Goal: Complete application form

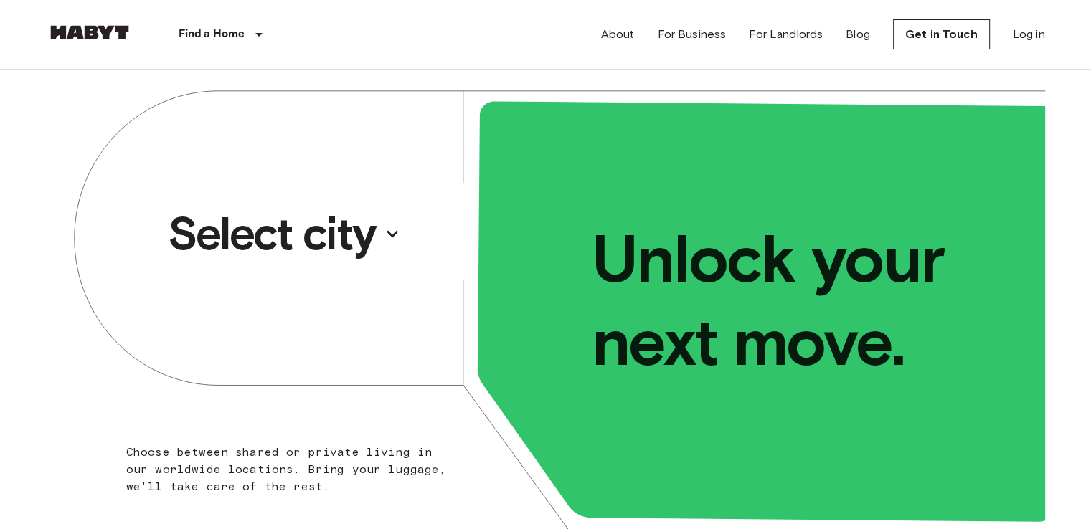
click at [337, 230] on p "Select city" at bounding box center [272, 233] width 208 height 57
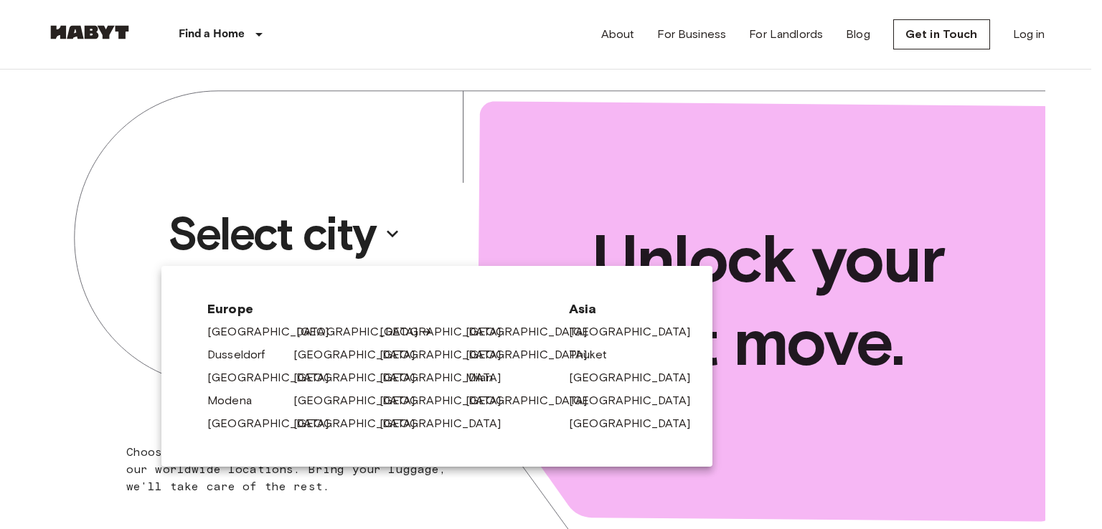
click at [307, 334] on link "[GEOGRAPHIC_DATA]" at bounding box center [364, 331] width 136 height 17
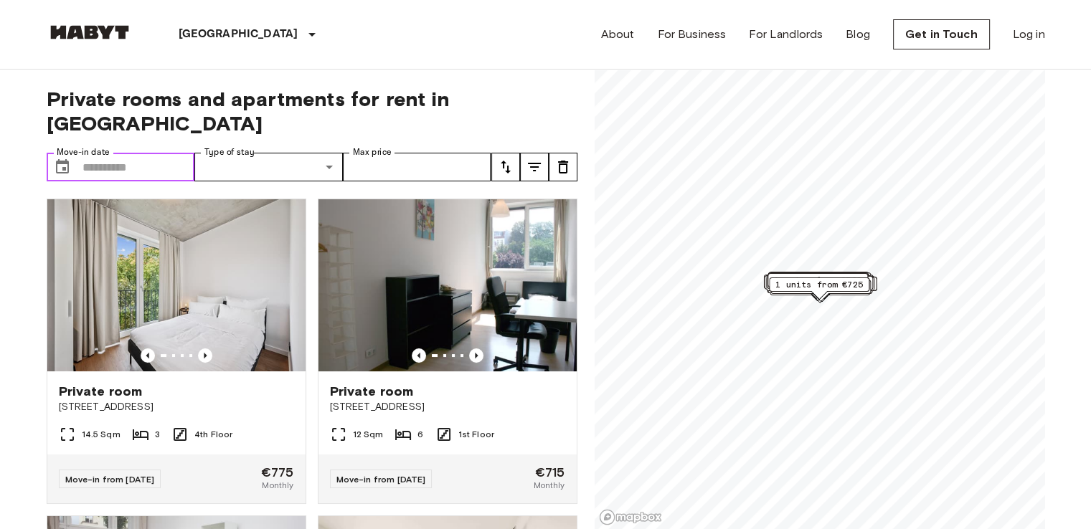
click at [124, 153] on input "Move-in date" at bounding box center [138, 167] width 113 height 29
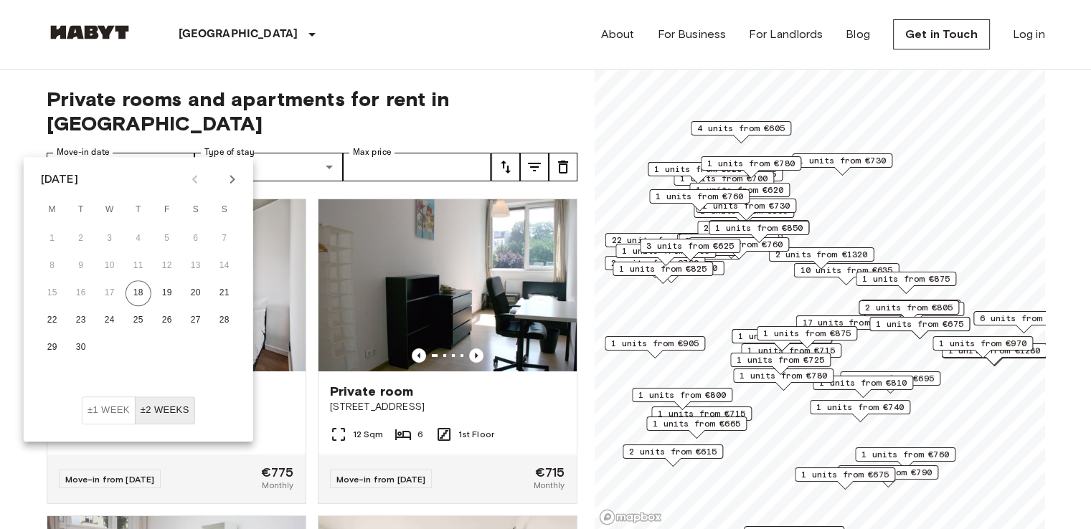
drag, startPoint x: 160, startPoint y: 408, endPoint x: 162, endPoint y: 397, distance: 11.7
click at [161, 407] on button "±2 weeks" at bounding box center [165, 411] width 60 height 28
click at [49, 320] on button "22" at bounding box center [52, 321] width 26 height 26
type input "**********"
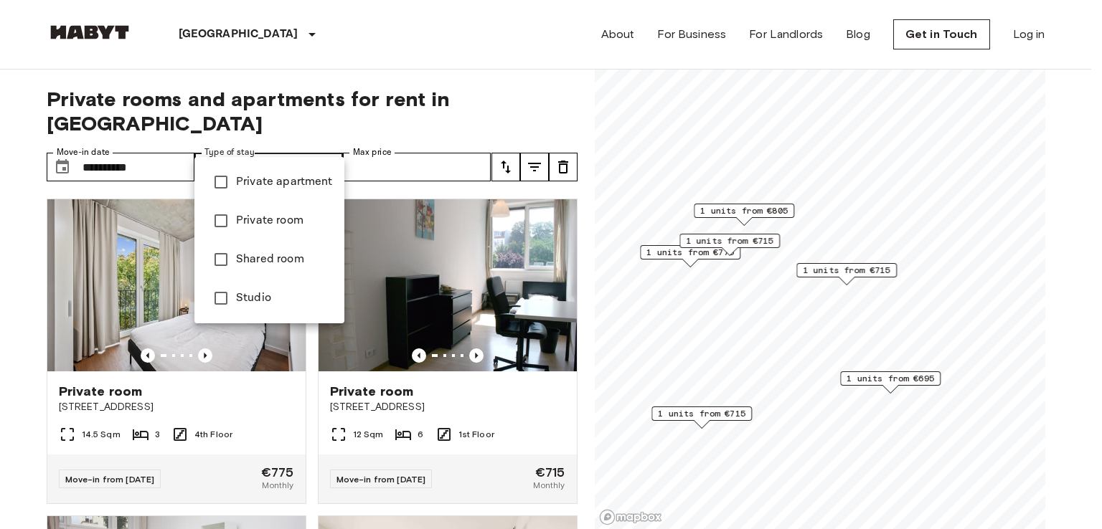
click at [403, 148] on div at bounding box center [551, 264] width 1102 height 529
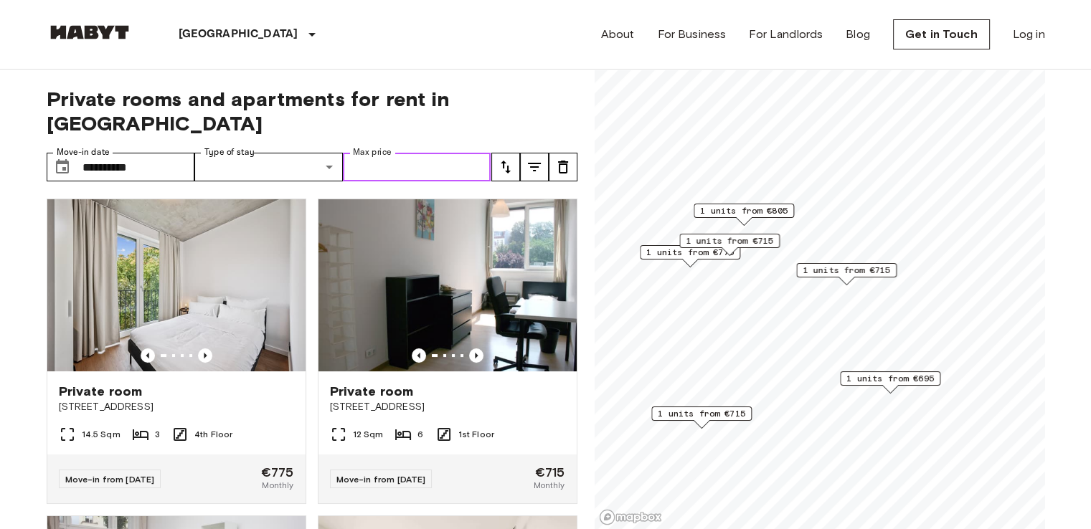
click at [412, 153] on input "Max price" at bounding box center [417, 167] width 148 height 29
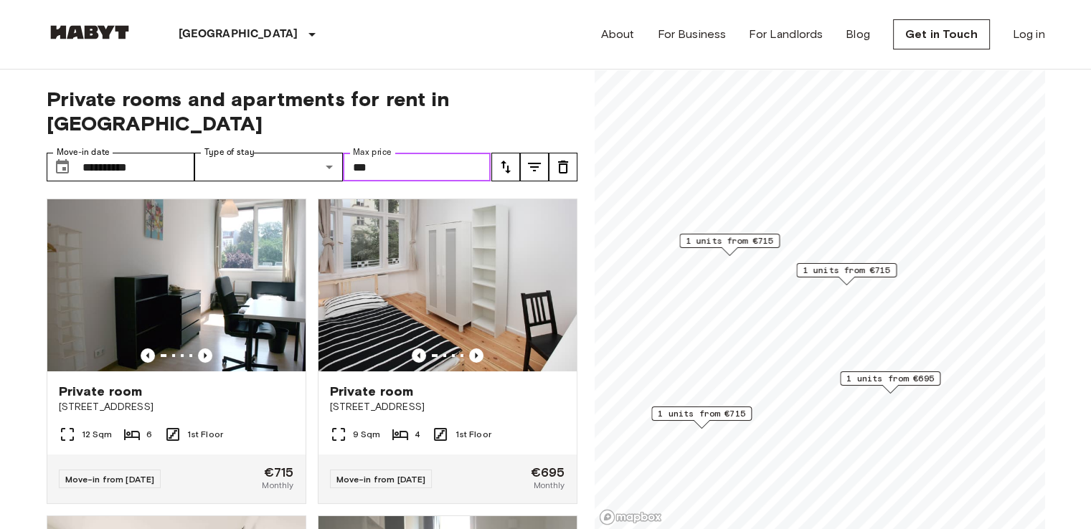
type input "***"
click at [729, 415] on span "1 units from €715" at bounding box center [701, 413] width 87 height 13
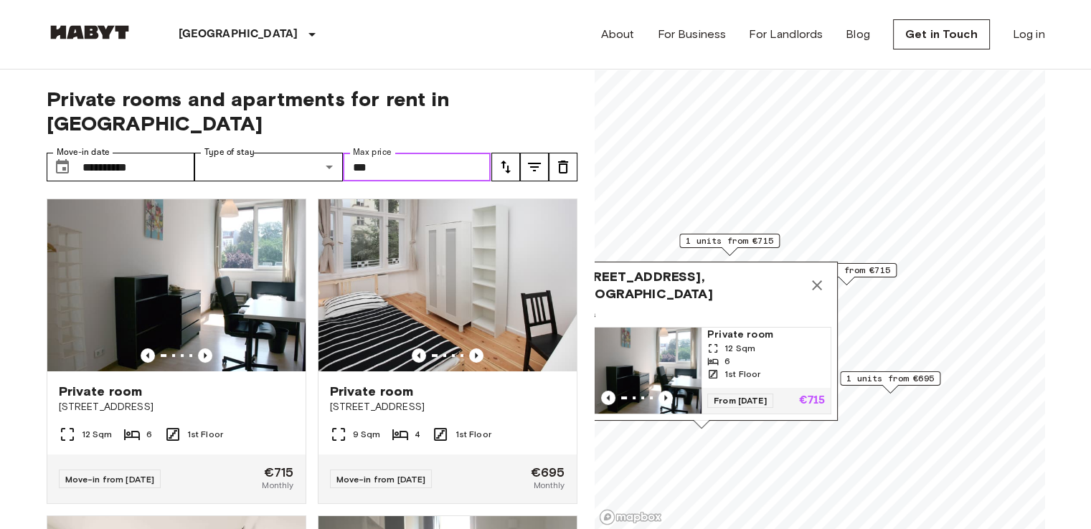
click at [736, 308] on span "1 units" at bounding box center [702, 314] width 260 height 13
click at [704, 278] on span "[STREET_ADDRESS], [GEOGRAPHIC_DATA]" at bounding box center [687, 285] width 231 height 34
click at [749, 345] on span "12 Sqm" at bounding box center [739, 348] width 31 height 13
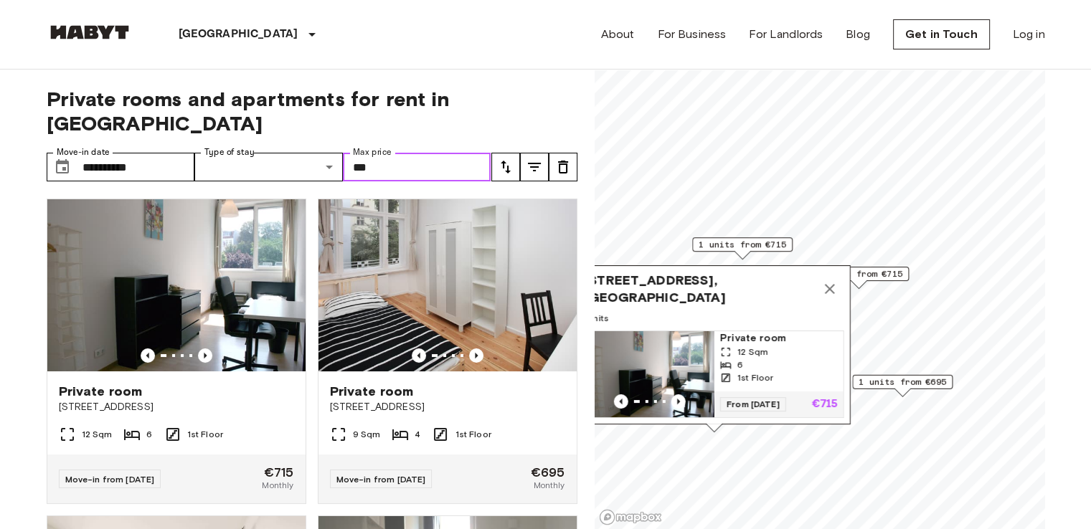
click at [749, 346] on span "12 Sqm" at bounding box center [752, 352] width 31 height 13
click at [838, 286] on icon "Map marker" at bounding box center [832, 289] width 17 height 17
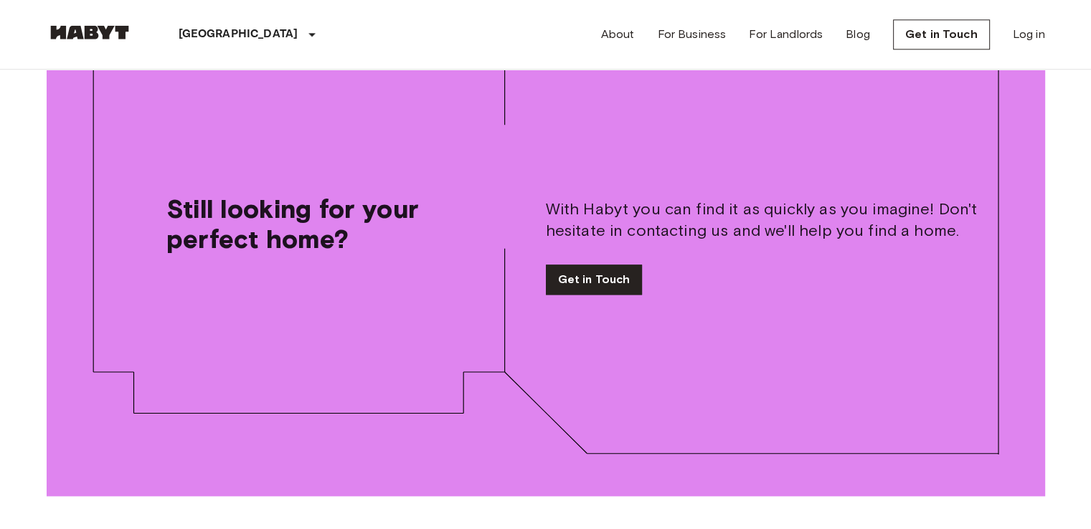
scroll to position [1721, 0]
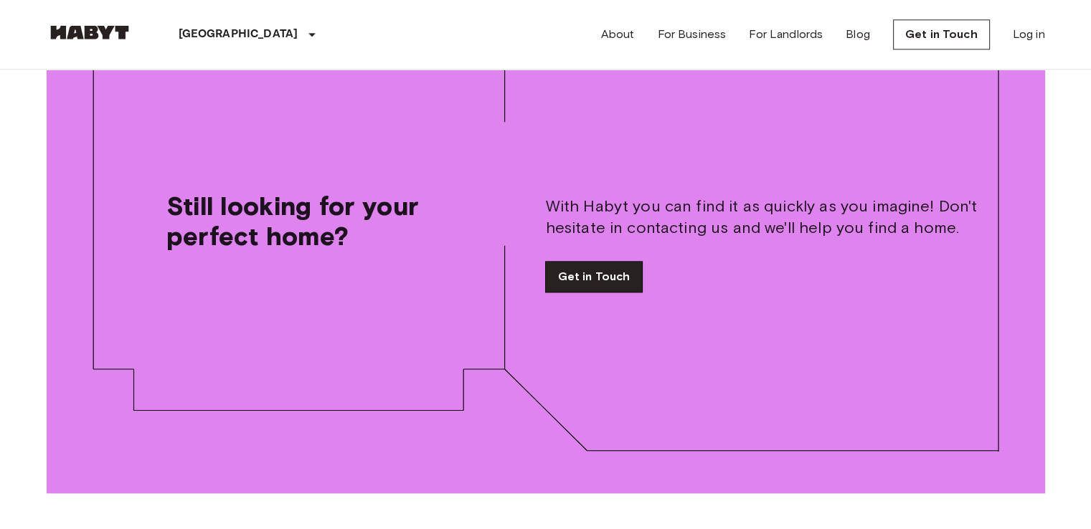
click at [580, 262] on link "Get in Touch" at bounding box center [594, 277] width 97 height 30
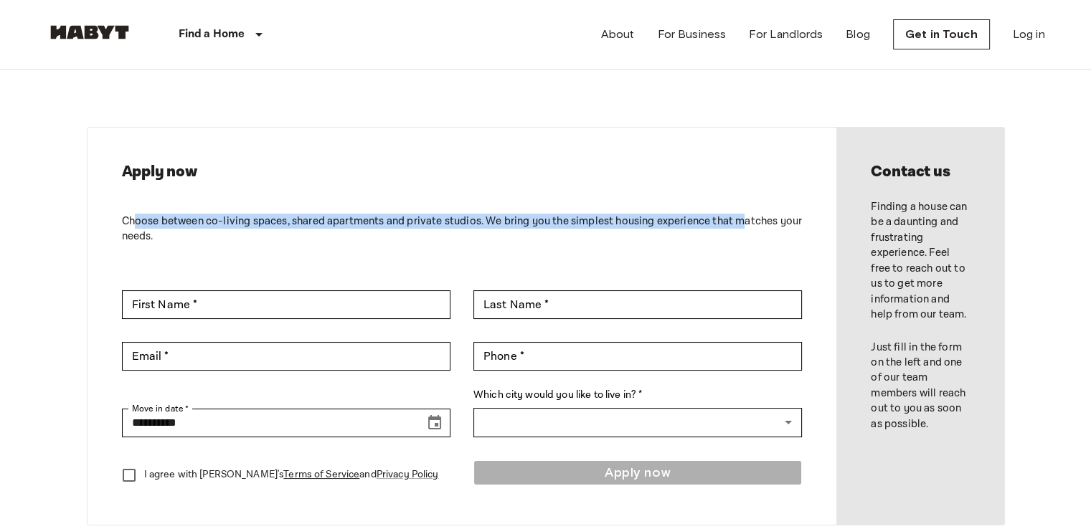
drag, startPoint x: 136, startPoint y: 214, endPoint x: 744, endPoint y: 227, distance: 607.6
click at [744, 227] on p "Choose between co-living spaces, shared apartments and private studios. We brin…" at bounding box center [462, 229] width 681 height 31
click at [458, 221] on p "Choose between co-living spaces, shared apartments and private studios. We brin…" at bounding box center [462, 229] width 681 height 31
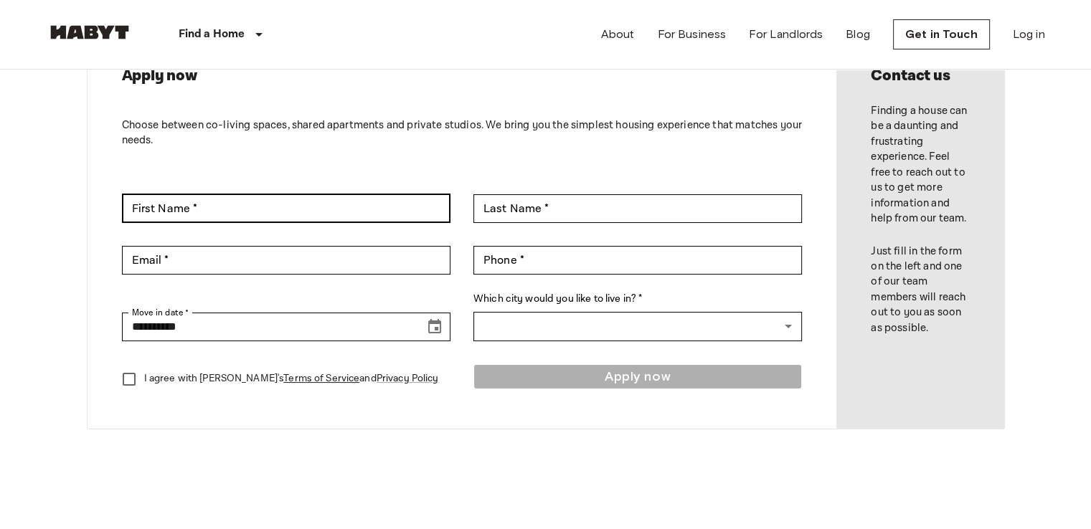
scroll to position [72, 0]
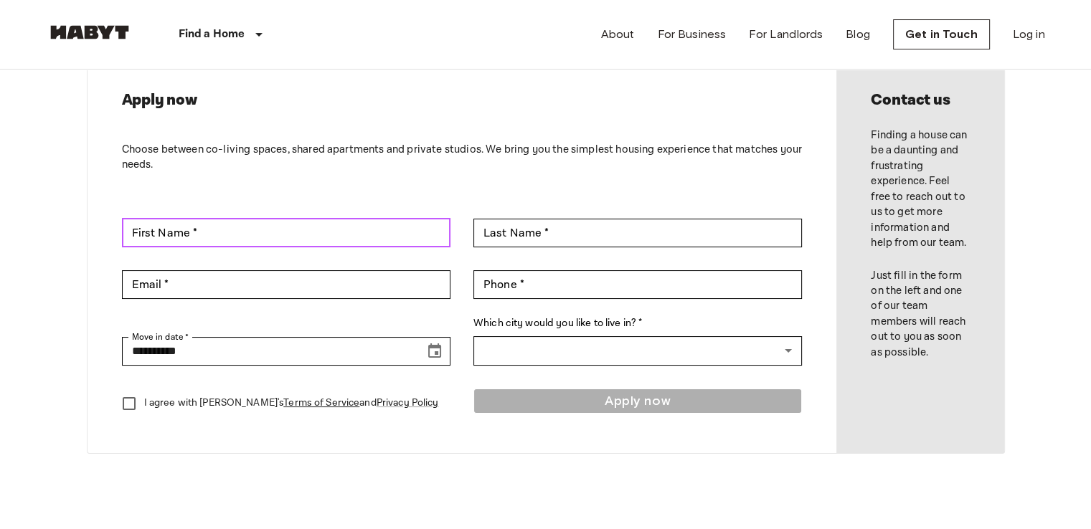
click at [307, 242] on input "First Name *" at bounding box center [286, 233] width 328 height 29
type input "****"
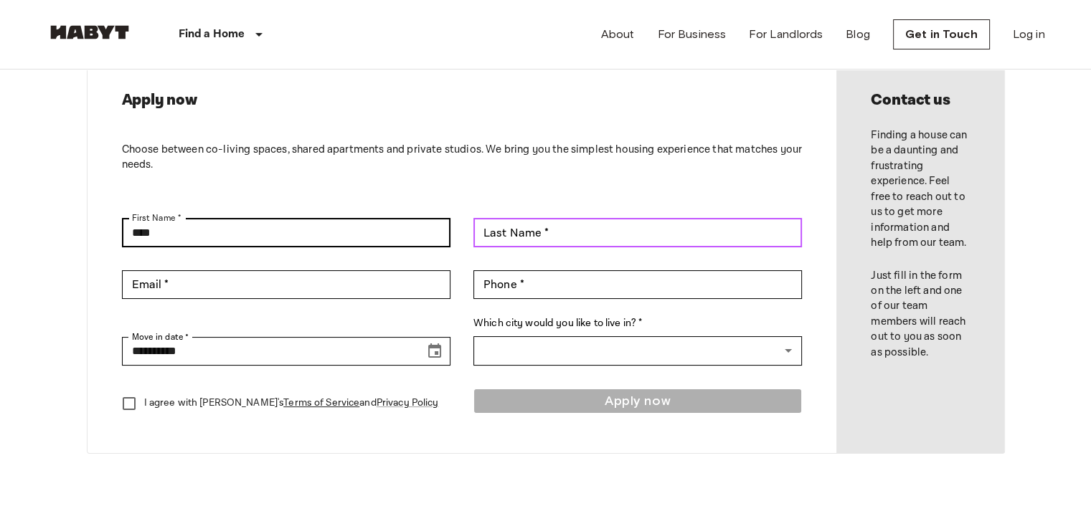
type input "**********"
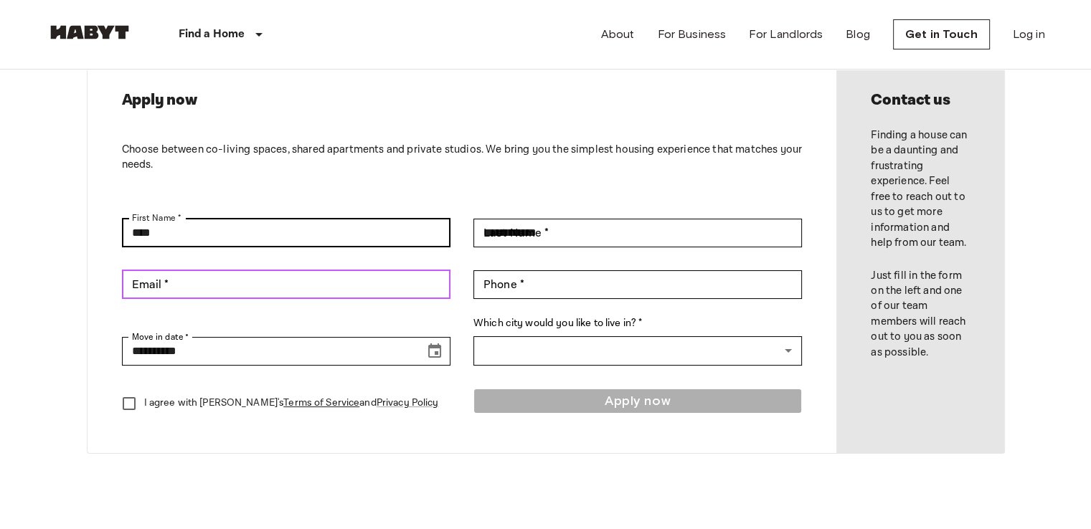
type input "**********"
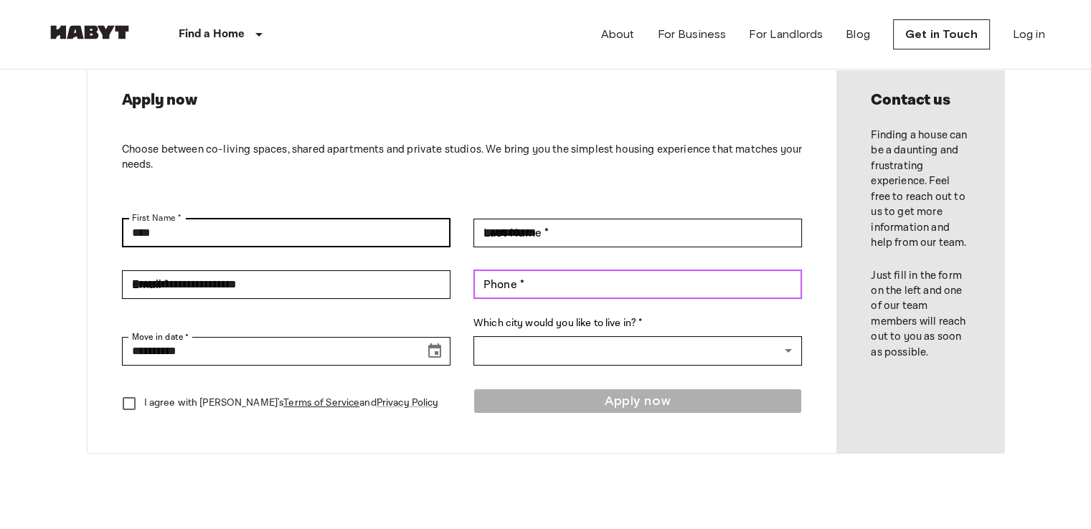
type input "**********"
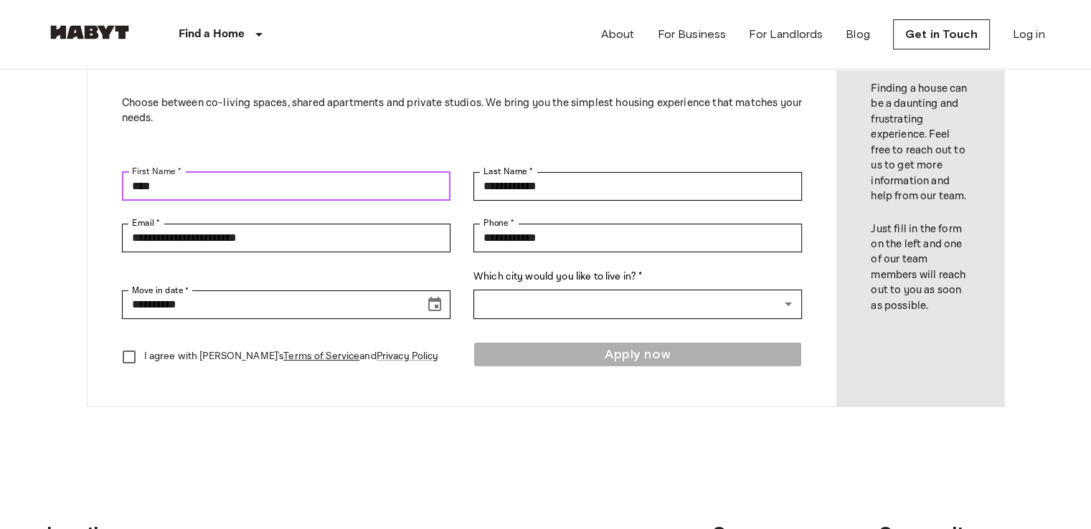
scroll to position [143, 0]
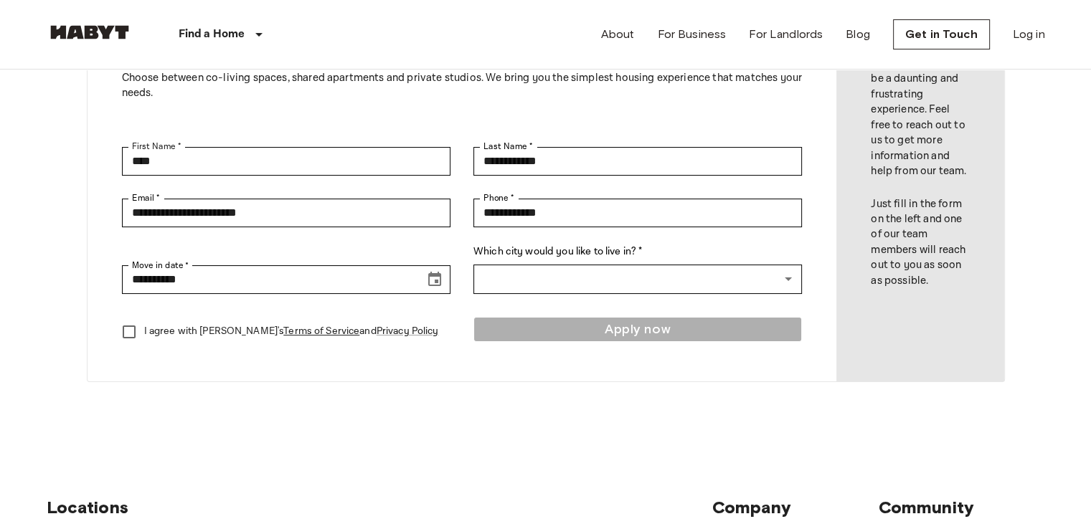
click at [458, 274] on div "**********" at bounding box center [462, 260] width 681 height 67
click at [441, 274] on icon "Choose date, selected date is Sep 19, 2025" at bounding box center [434, 279] width 17 height 17
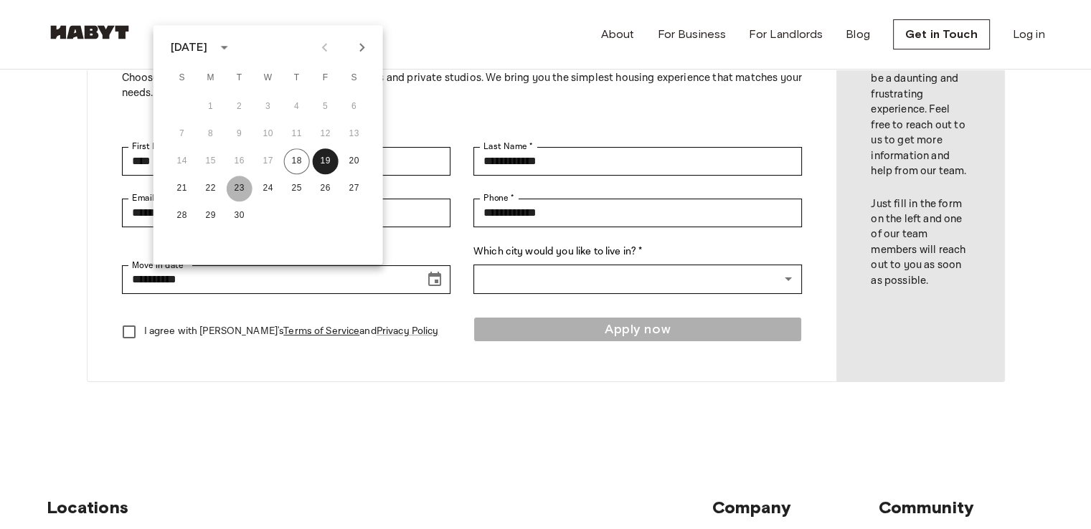
click at [242, 186] on button "23" at bounding box center [240, 189] width 26 height 26
type input "**********"
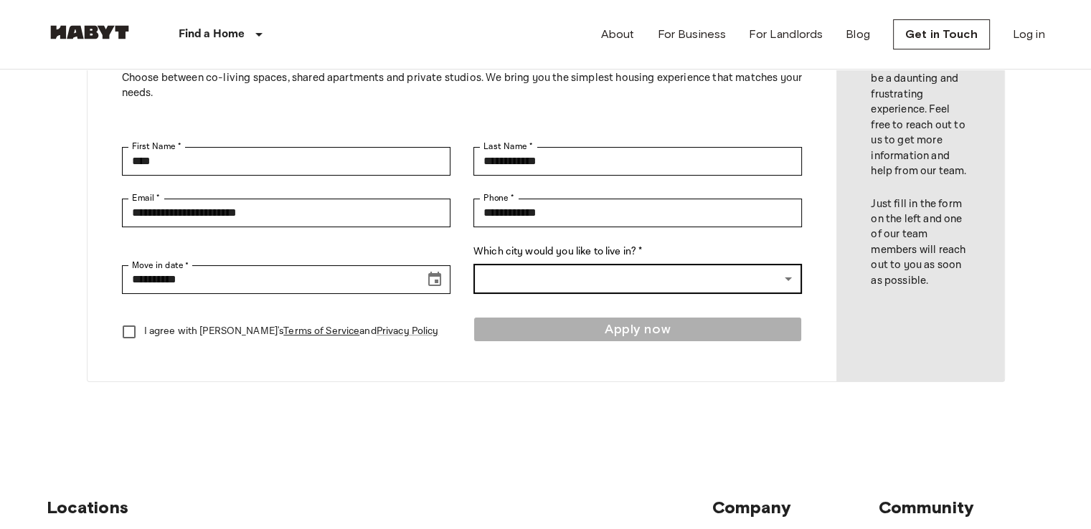
click at [565, 276] on body "**********" at bounding box center [545, 472] width 1091 height 1231
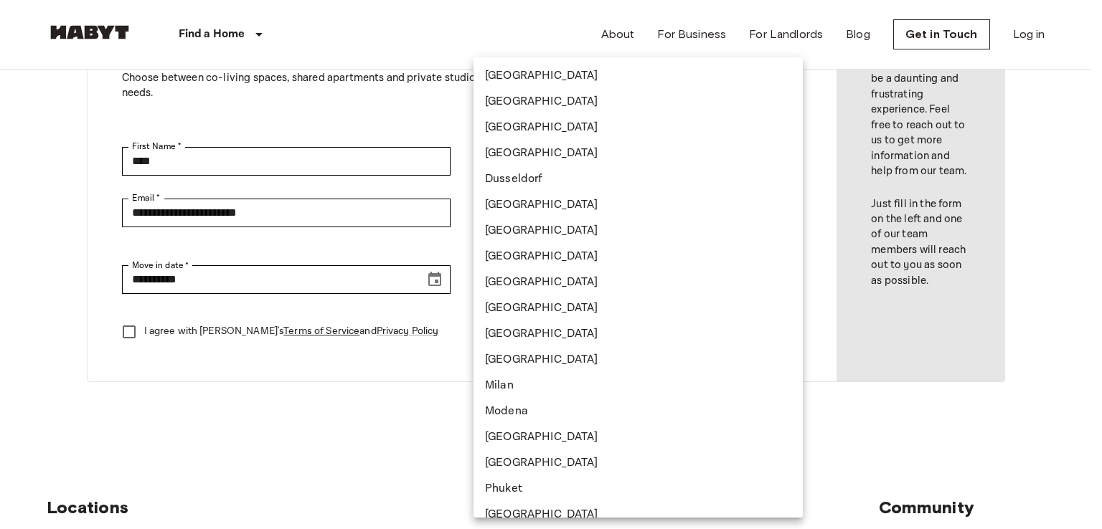
click at [525, 100] on li "[GEOGRAPHIC_DATA]" at bounding box center [637, 102] width 329 height 26
type input "******"
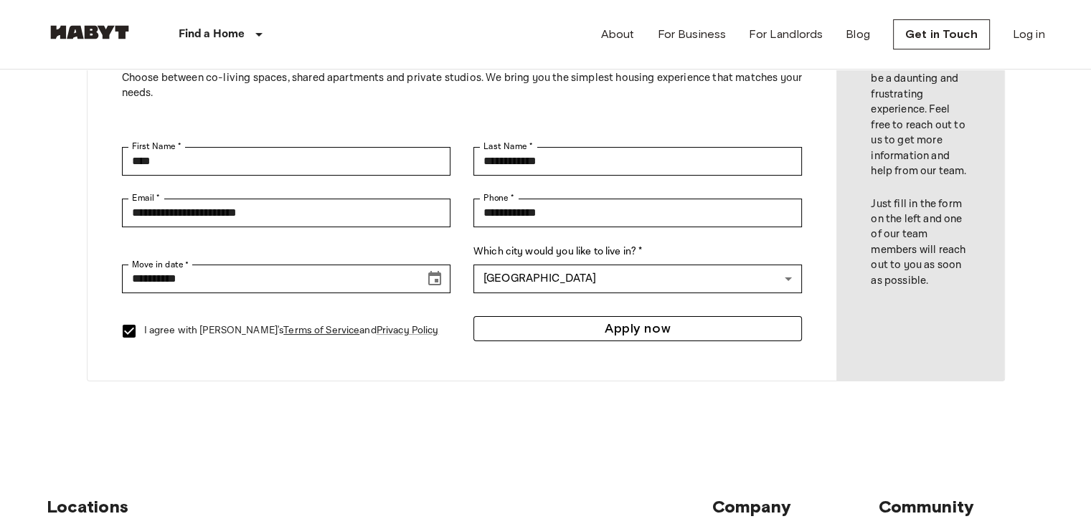
click at [561, 333] on button "Apply now" at bounding box center [637, 328] width 328 height 25
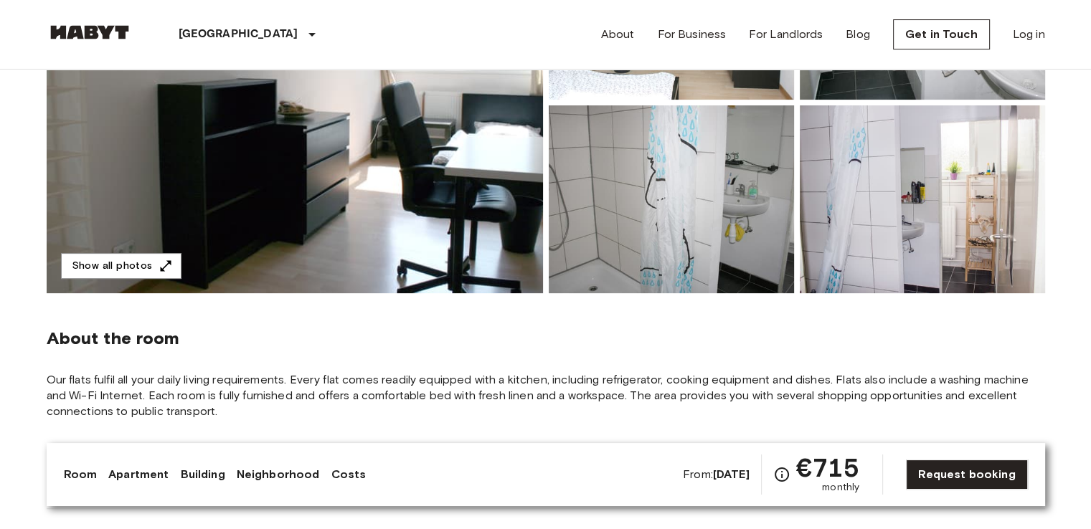
scroll to position [359, 0]
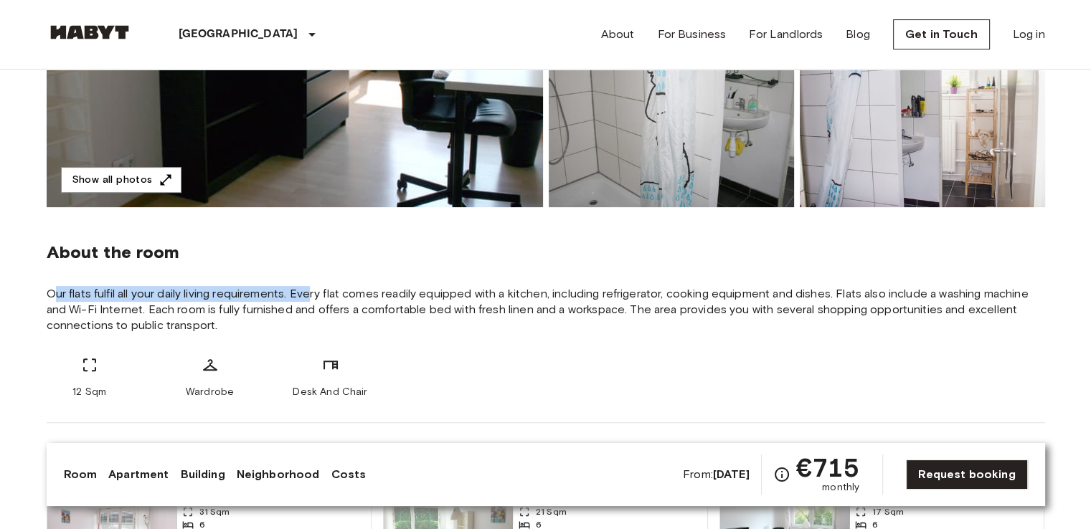
drag, startPoint x: 57, startPoint y: 295, endPoint x: 315, endPoint y: 291, distance: 258.2
click at [315, 291] on span "Our flats fulfil all your daily living requirements. Every flat comes readily e…" at bounding box center [546, 309] width 998 height 47
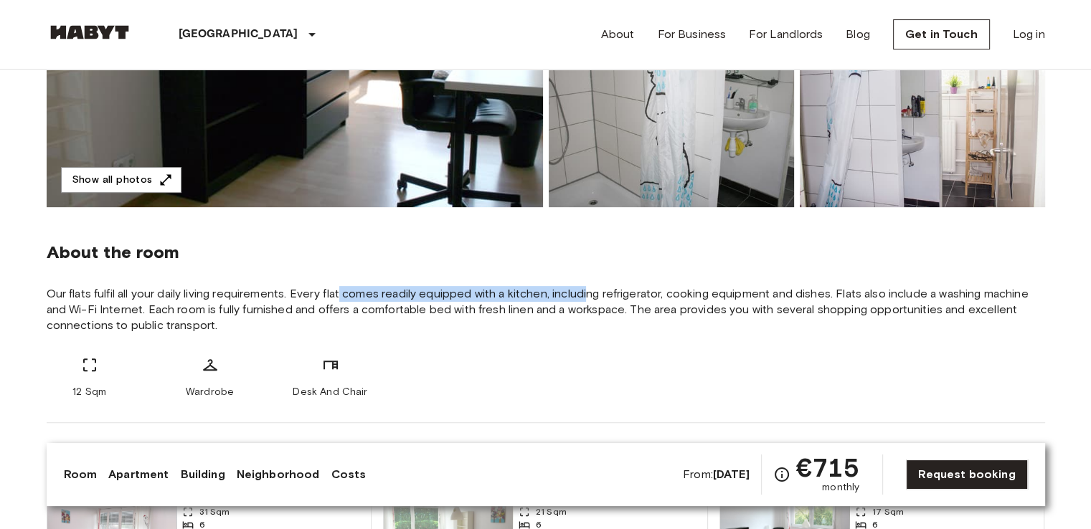
drag, startPoint x: 389, startPoint y: 296, endPoint x: 588, endPoint y: 298, distance: 198.7
click at [588, 298] on span "Our flats fulfil all your daily living requirements. Every flat comes readily e…" at bounding box center [546, 309] width 998 height 47
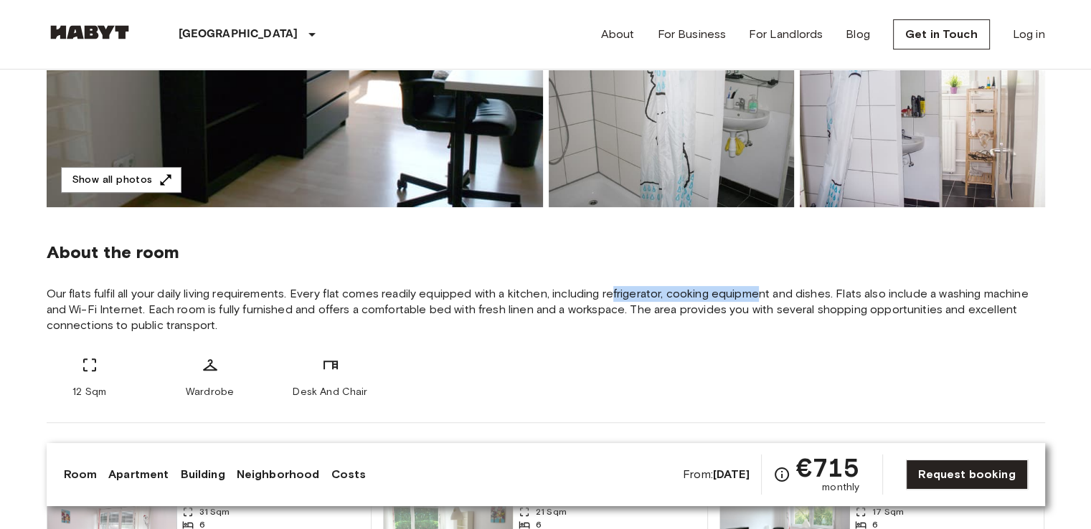
drag, startPoint x: 638, startPoint y: 293, endPoint x: 763, endPoint y: 291, distance: 125.5
click at [762, 291] on span "Our flats fulfil all your daily living requirements. Every flat comes readily e…" at bounding box center [546, 309] width 998 height 47
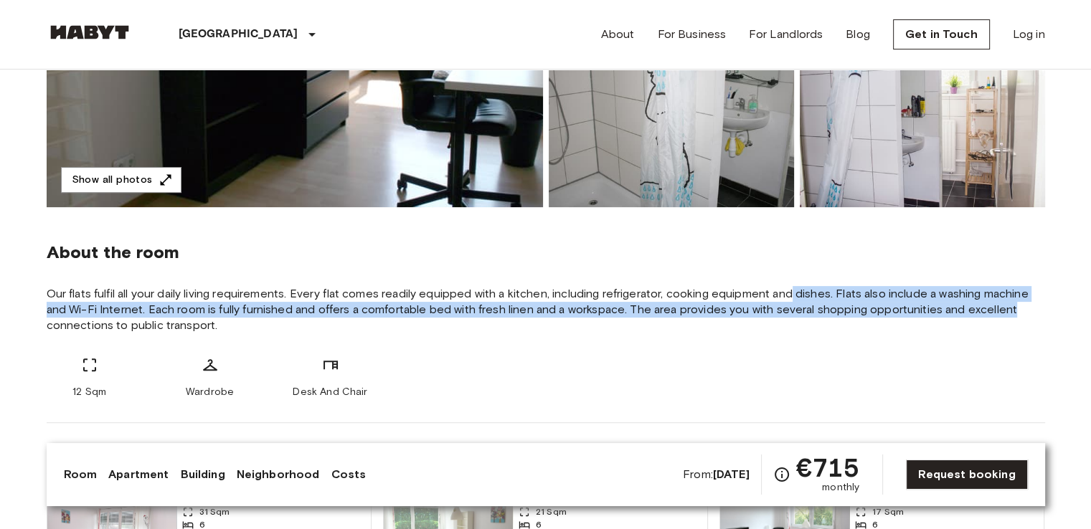
drag, startPoint x: 795, startPoint y: 291, endPoint x: 1029, endPoint y: 303, distance: 234.8
click at [1029, 302] on span "Our flats fulfil all your daily living requirements. Every flat comes readily e…" at bounding box center [546, 309] width 998 height 47
click at [166, 317] on span "Our flats fulfil all your daily living requirements. Every flat comes readily e…" at bounding box center [546, 309] width 998 height 47
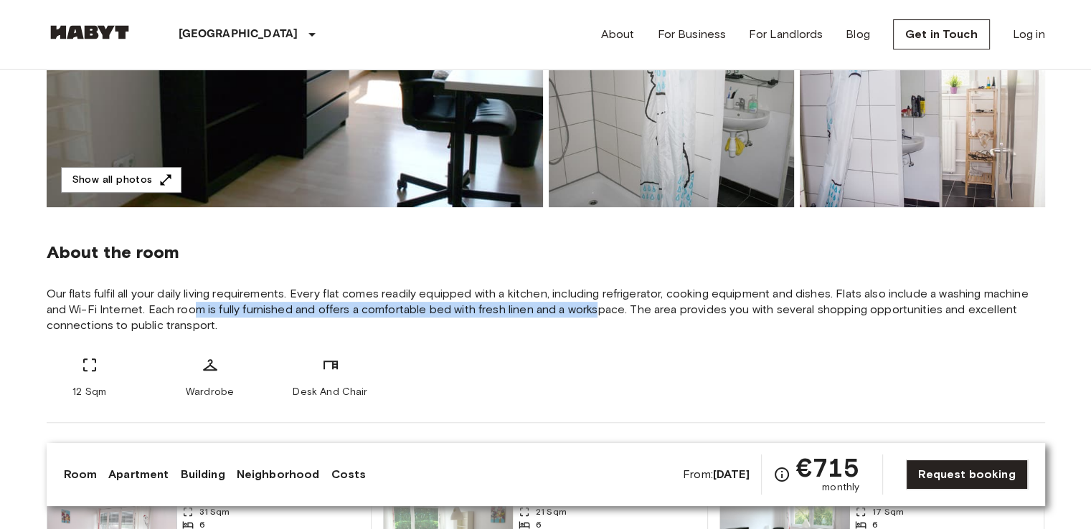
drag, startPoint x: 340, startPoint y: 313, endPoint x: 623, endPoint y: 316, distance: 283.3
click at [622, 316] on span "Our flats fulfil all your daily living requirements. Every flat comes readily e…" at bounding box center [546, 309] width 998 height 47
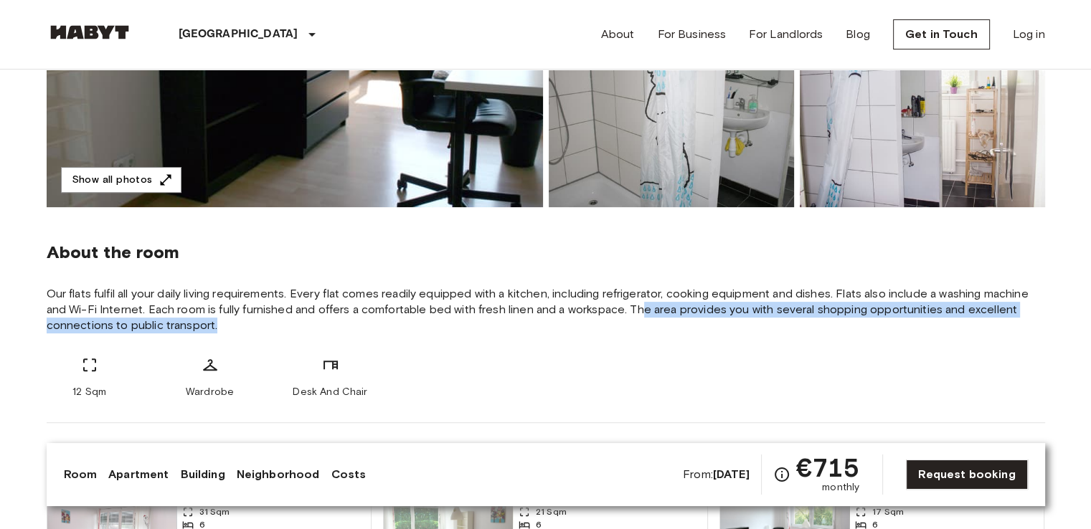
drag, startPoint x: 726, startPoint y: 312, endPoint x: 1064, endPoint y: 324, distance: 338.0
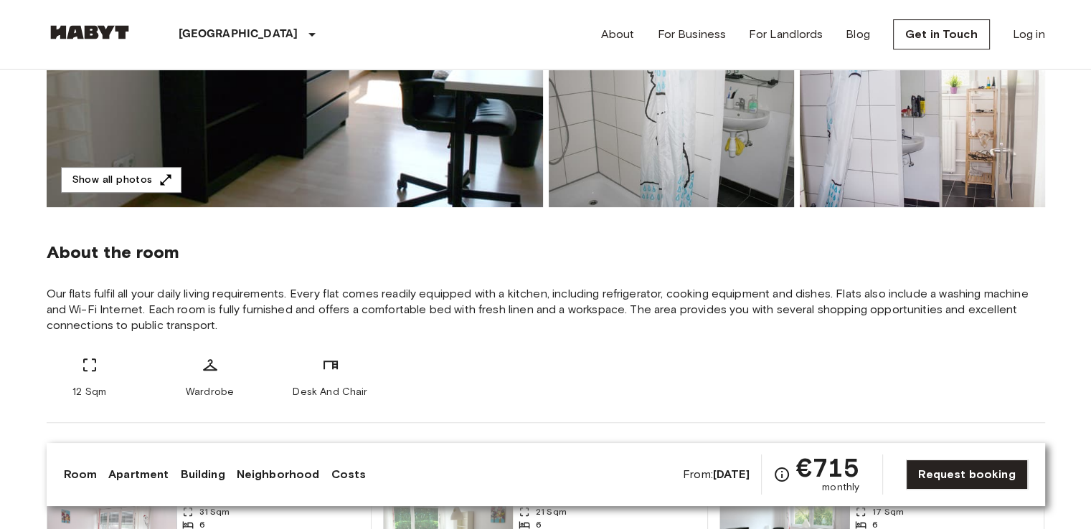
click at [390, 280] on div "About the room Our flats fulfil all your daily living requirements. Every flat …" at bounding box center [546, 315] width 998 height 216
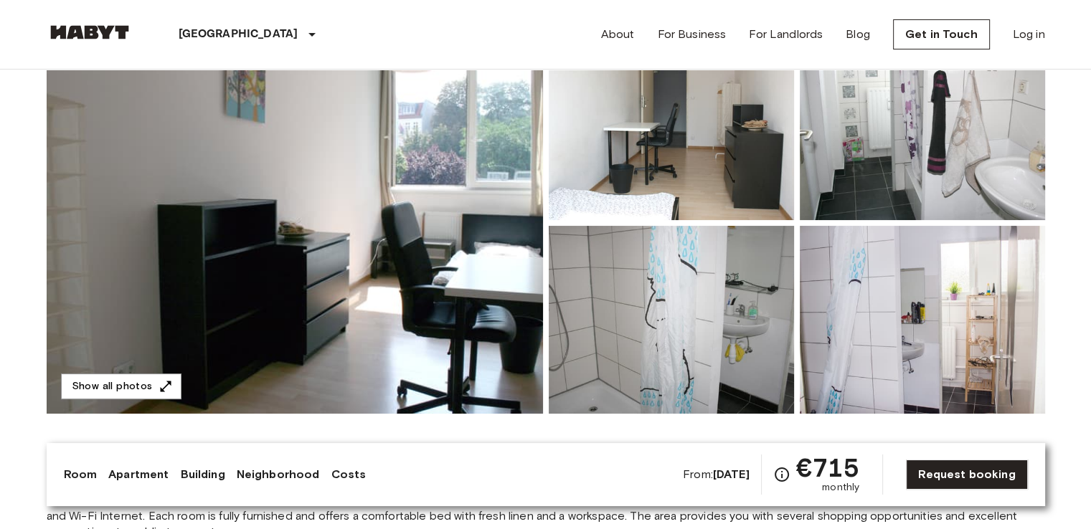
scroll to position [143, 0]
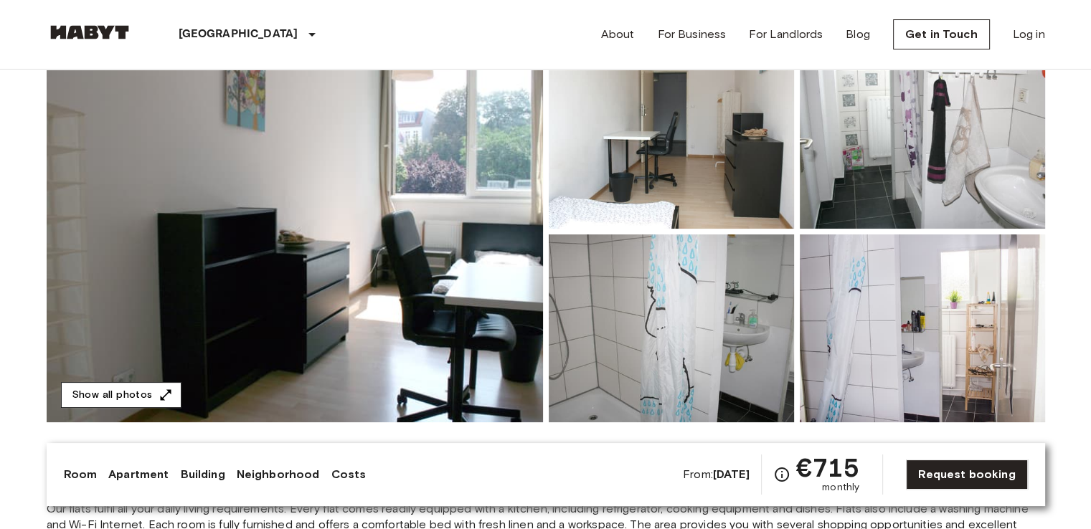
click at [153, 391] on button "Show all photos" at bounding box center [121, 395] width 120 height 27
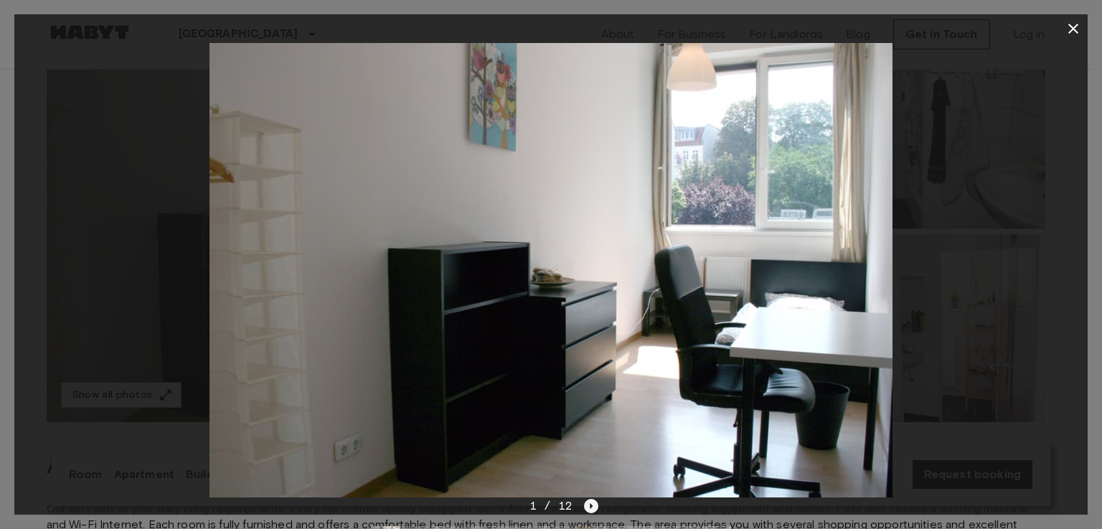
click at [587, 506] on icon "Next image" at bounding box center [591, 506] width 14 height 14
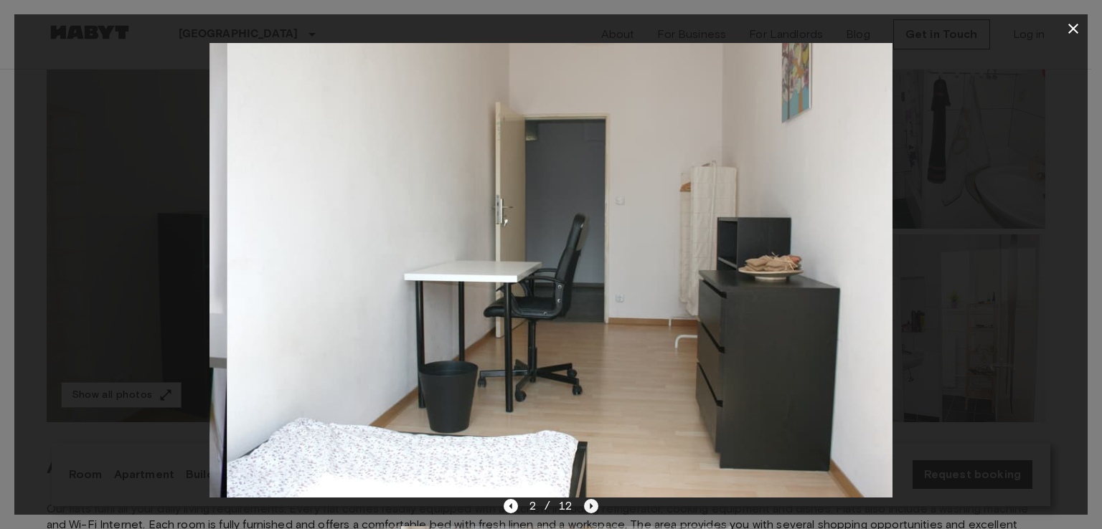
click at [586, 506] on icon "Next image" at bounding box center [591, 506] width 14 height 14
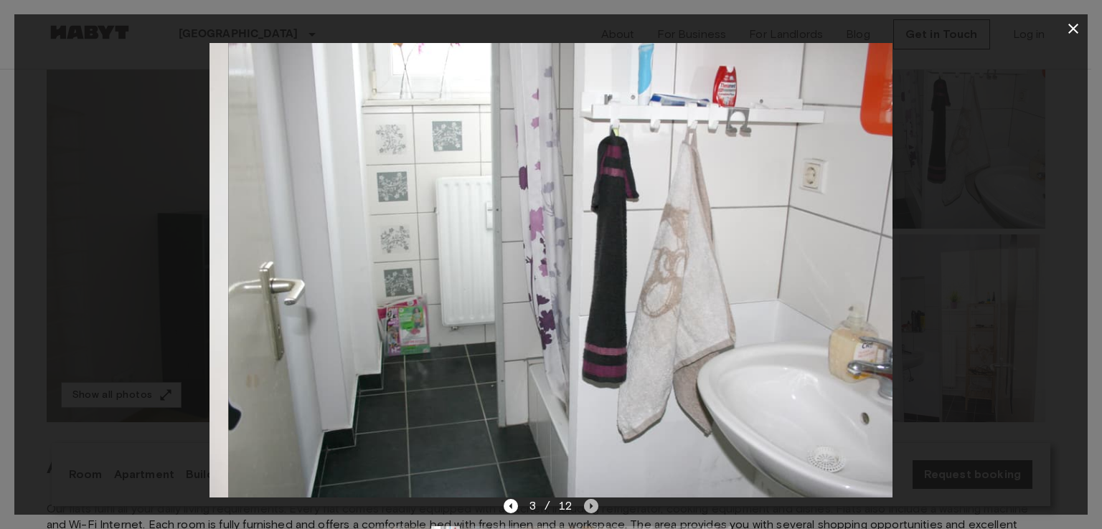
click at [584, 506] on icon "Next image" at bounding box center [591, 506] width 14 height 14
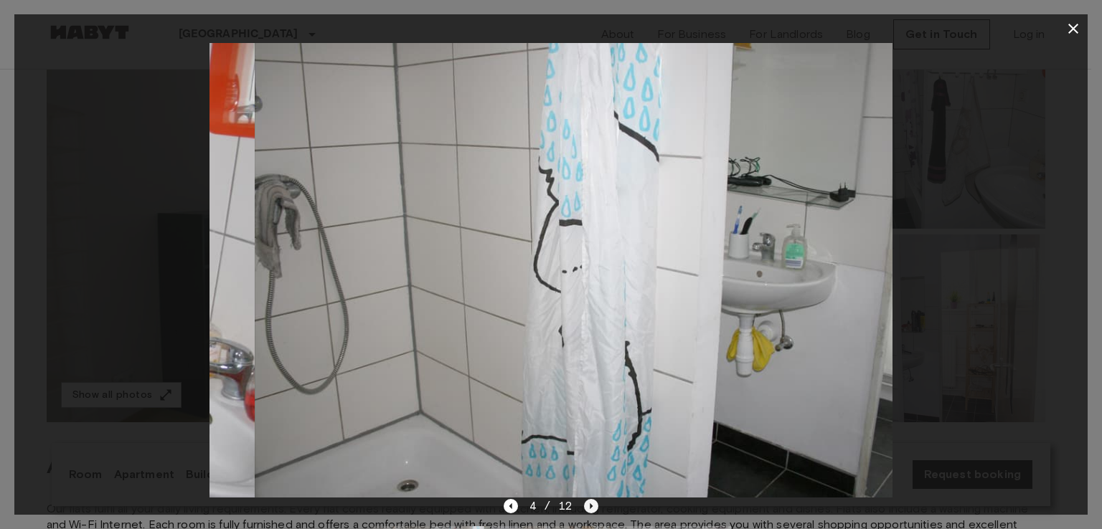
click at [584, 503] on icon "Next image" at bounding box center [591, 506] width 14 height 14
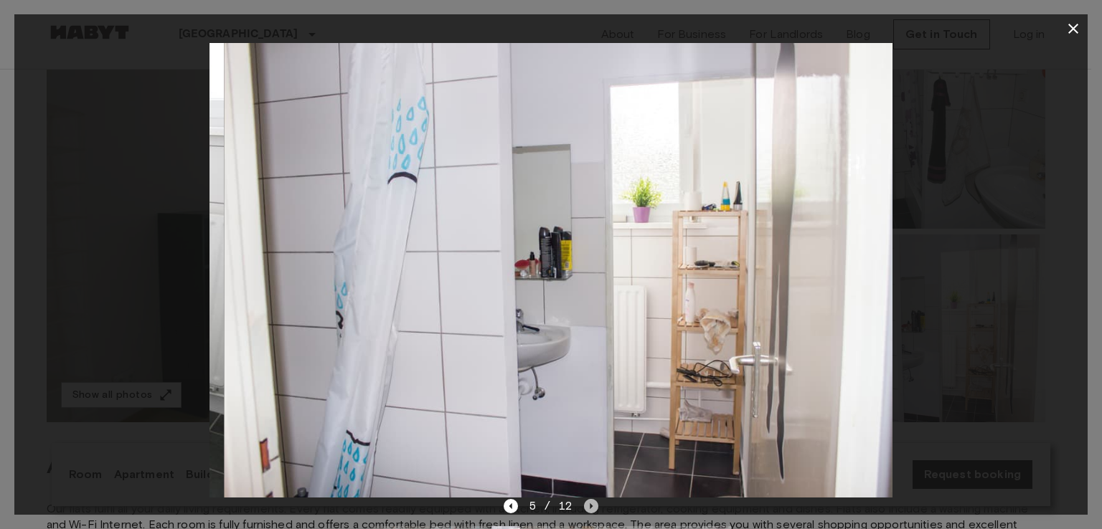
click at [584, 503] on icon "Next image" at bounding box center [591, 506] width 14 height 14
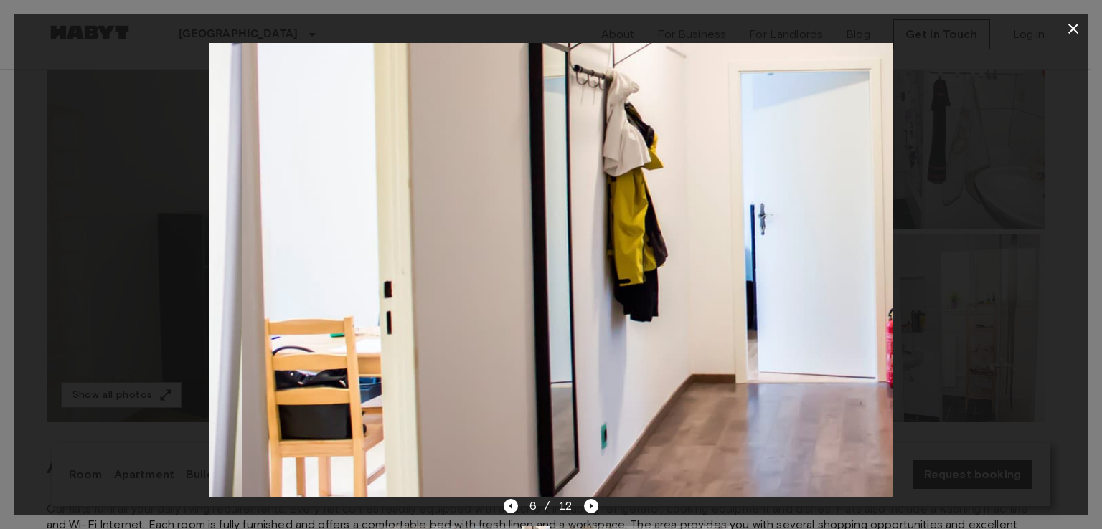
click at [579, 503] on div "6 / 12" at bounding box center [550, 506] width 95 height 17
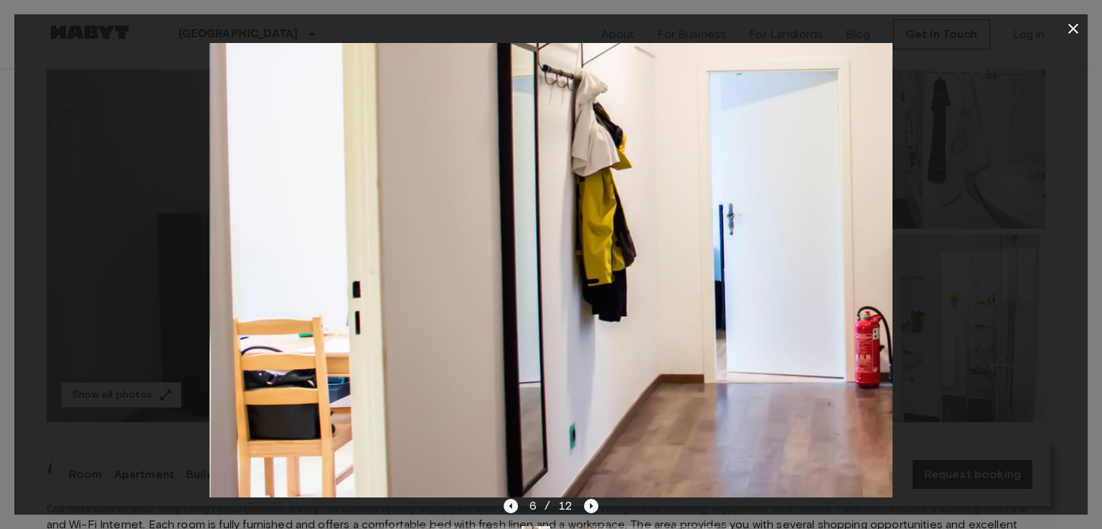
click at [579, 501] on div "6 / 12" at bounding box center [550, 506] width 95 height 17
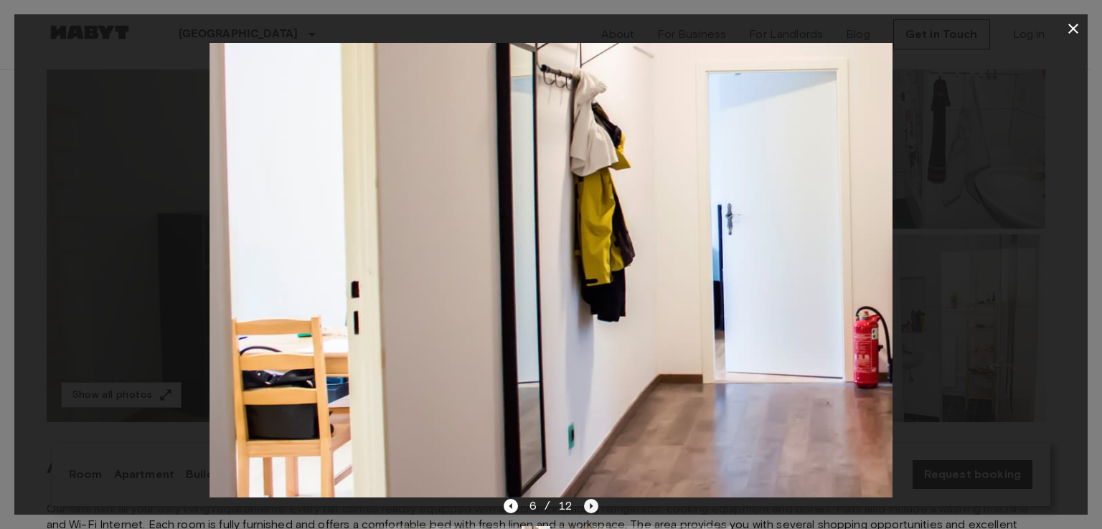
click at [582, 501] on div "6 / 12" at bounding box center [550, 506] width 95 height 17
click at [588, 503] on icon "Next image" at bounding box center [591, 506] width 14 height 14
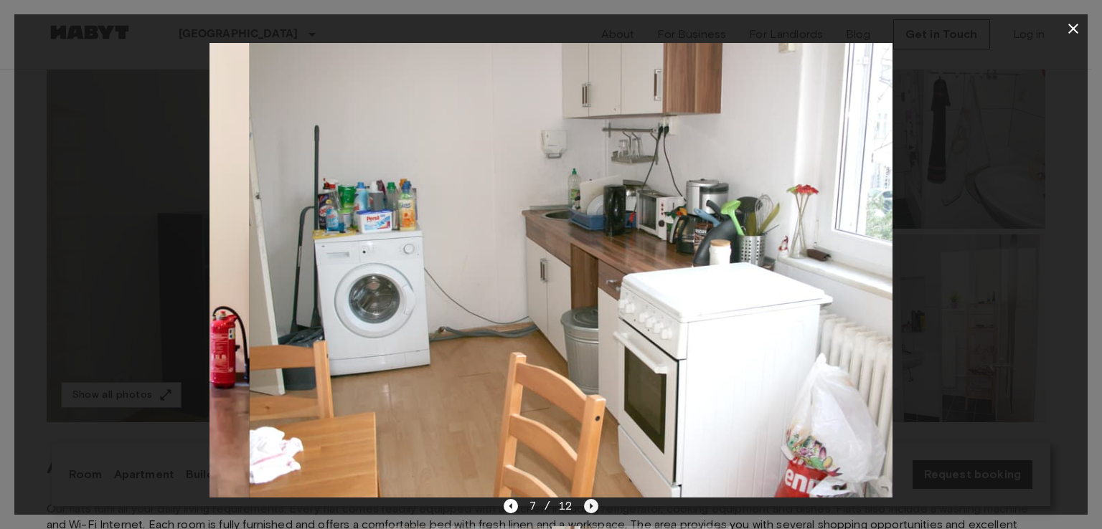
click at [591, 503] on icon "Next image" at bounding box center [591, 506] width 14 height 14
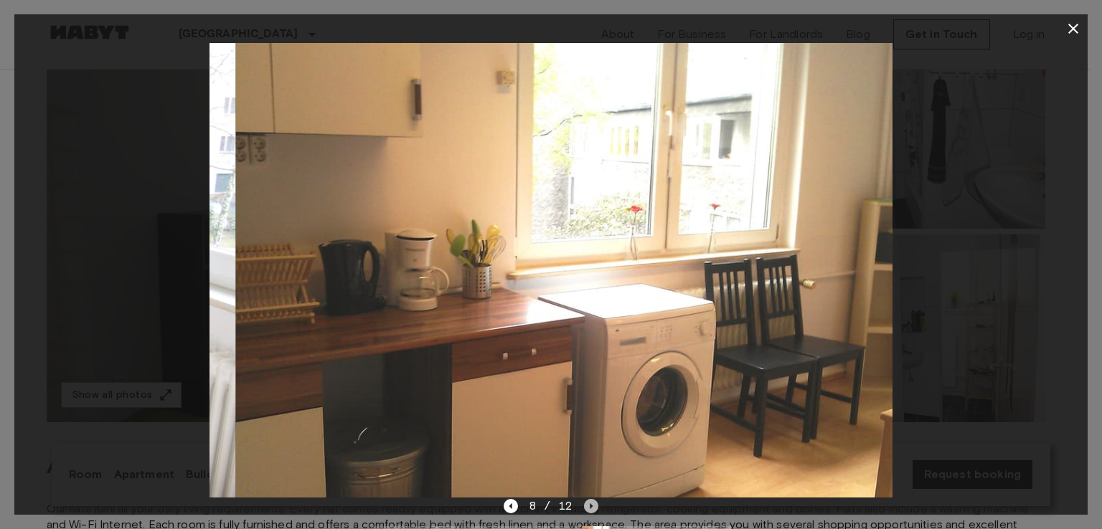
click at [591, 503] on icon "Next image" at bounding box center [591, 506] width 14 height 14
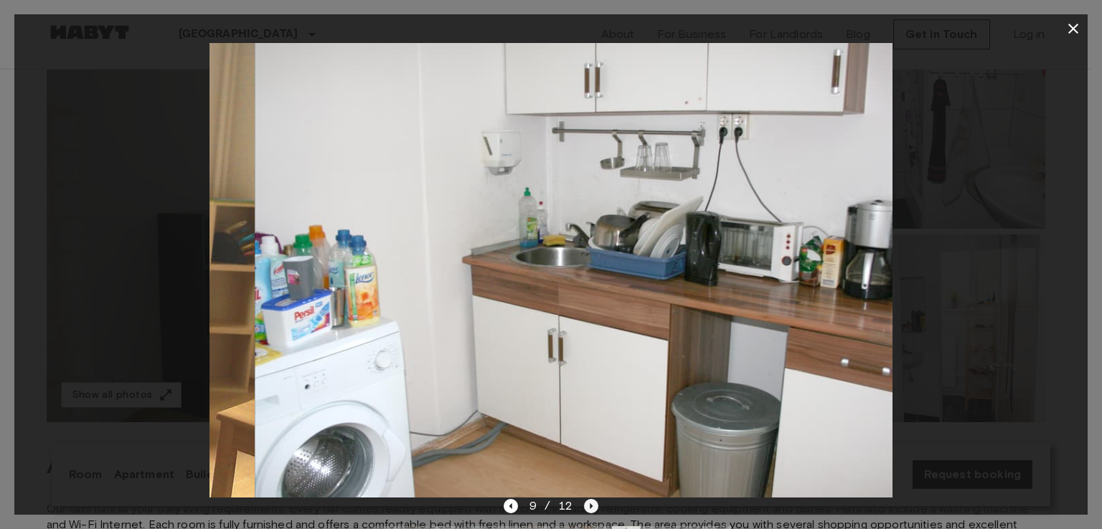
click at [591, 503] on icon "Next image" at bounding box center [591, 506] width 14 height 14
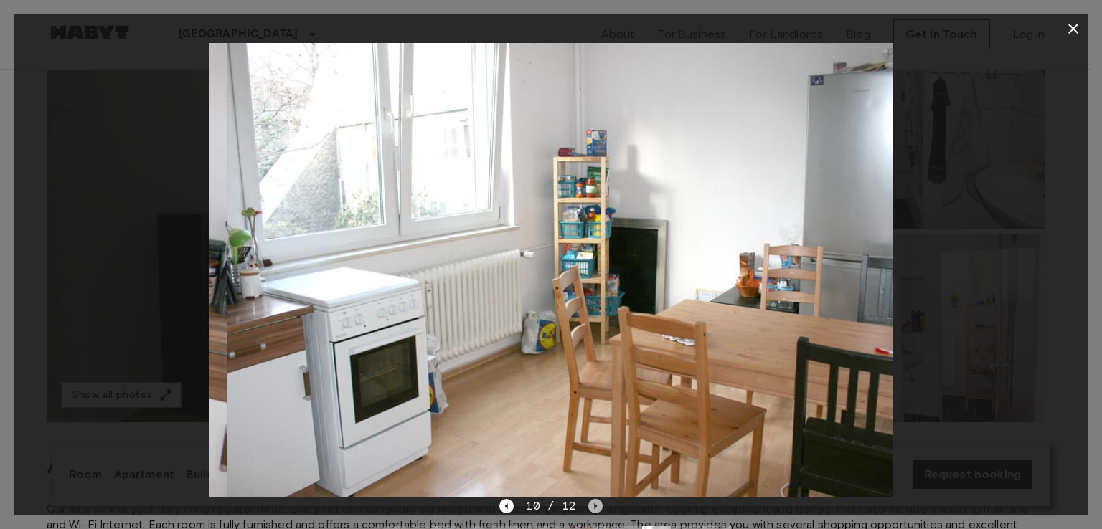
click at [591, 503] on icon "Next image" at bounding box center [595, 506] width 14 height 14
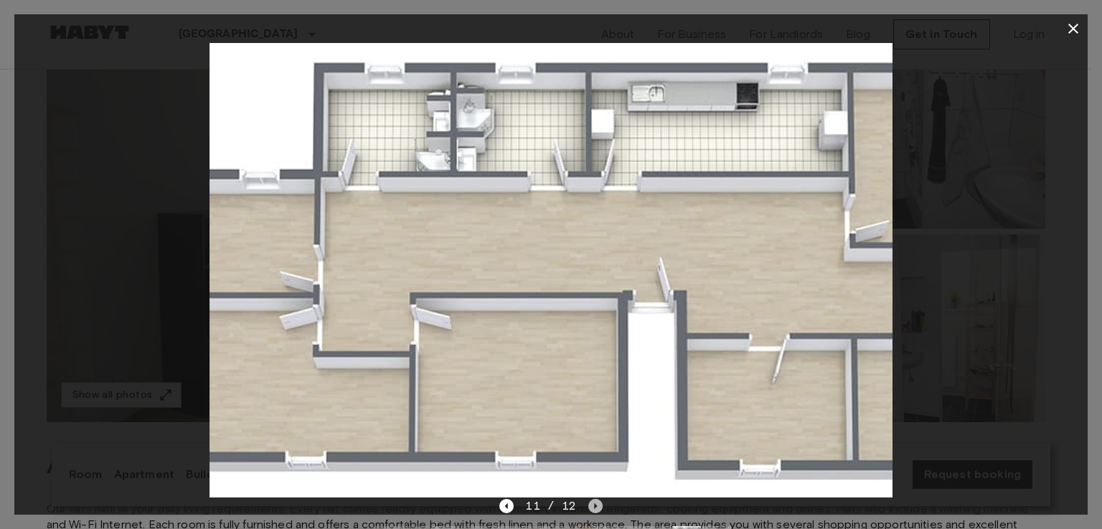
click at [588, 503] on icon "Next image" at bounding box center [595, 506] width 14 height 14
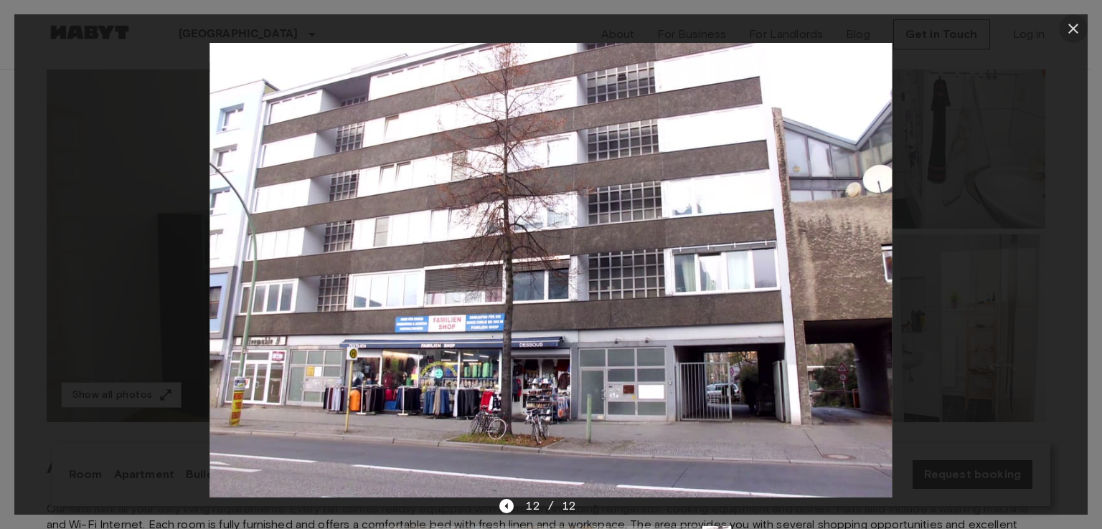
click at [1074, 37] on icon "button" at bounding box center [1072, 28] width 17 height 17
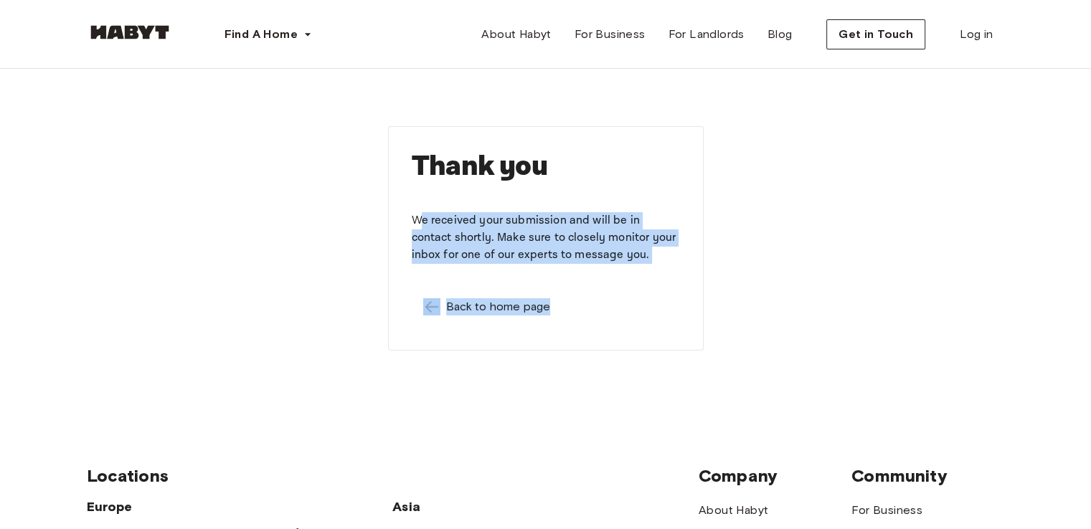
drag, startPoint x: 522, startPoint y: 222, endPoint x: 669, endPoint y: 275, distance: 156.3
click at [669, 275] on div "Thank you We received your submission and will be in contact shortly. Make sure…" at bounding box center [546, 238] width 316 height 224
click at [754, 254] on div "Thank you We received your submission and will be in contact shortly. Make sure…" at bounding box center [546, 238] width 918 height 339
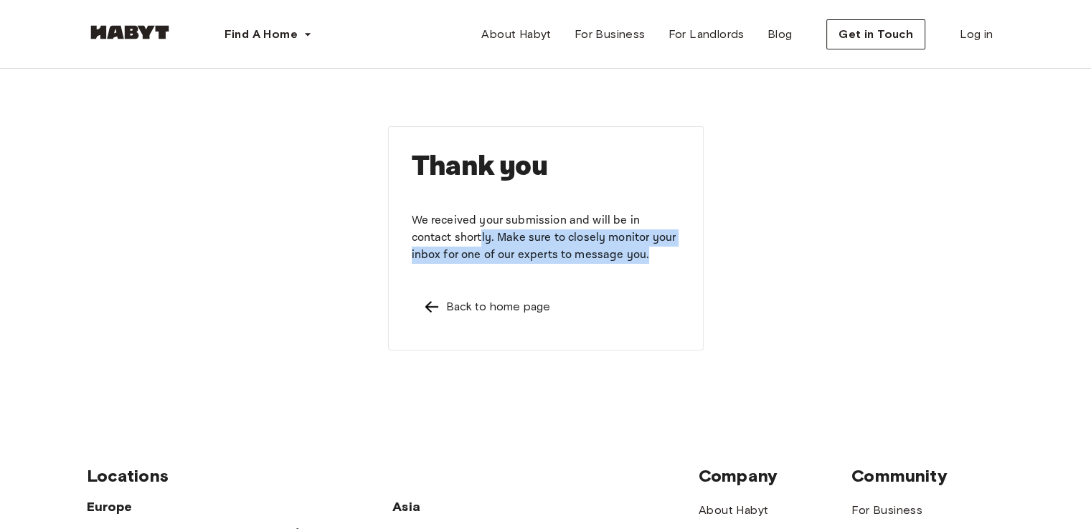
drag, startPoint x: 510, startPoint y: 245, endPoint x: 775, endPoint y: 280, distance: 267.1
click at [686, 263] on div "Thank you We received your submission and will be in contact shortly. Make sure…" at bounding box center [546, 238] width 316 height 224
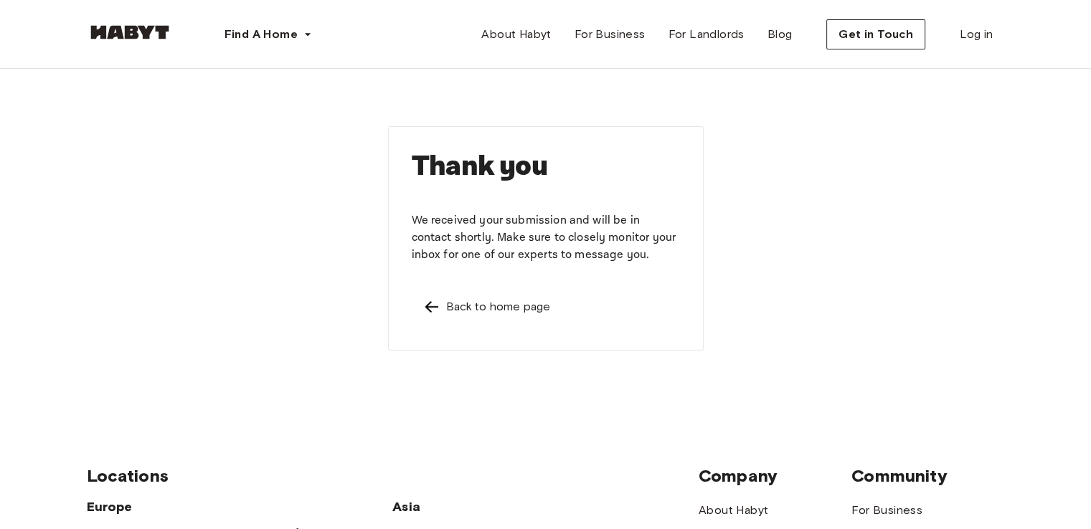
click at [775, 280] on div "Thank you We received your submission and will be in contact shortly. Make sure…" at bounding box center [546, 238] width 918 height 339
